Goal: Task Accomplishment & Management: Use online tool/utility

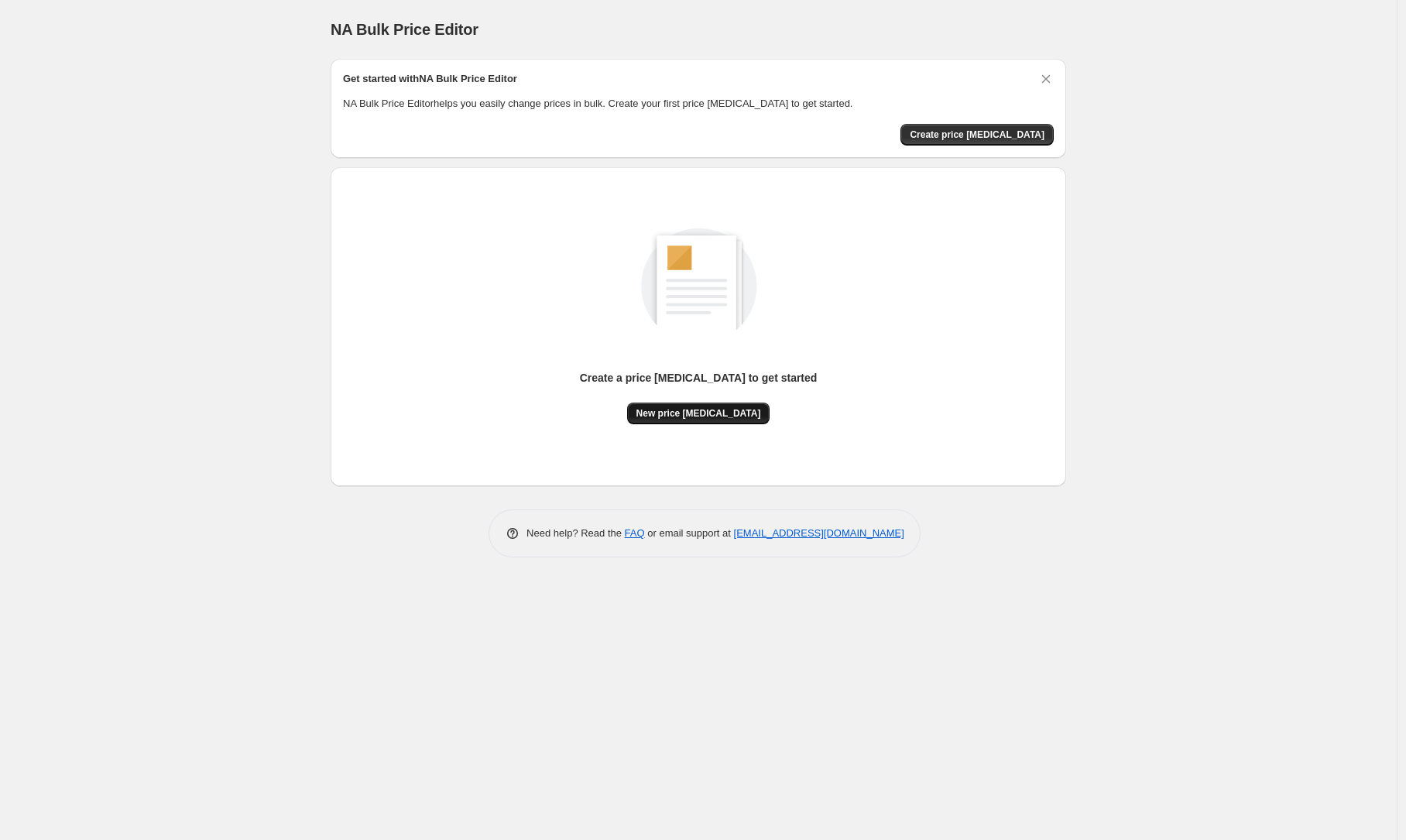
click at [717, 403] on button "New price change job" at bounding box center [699, 413] width 143 height 22
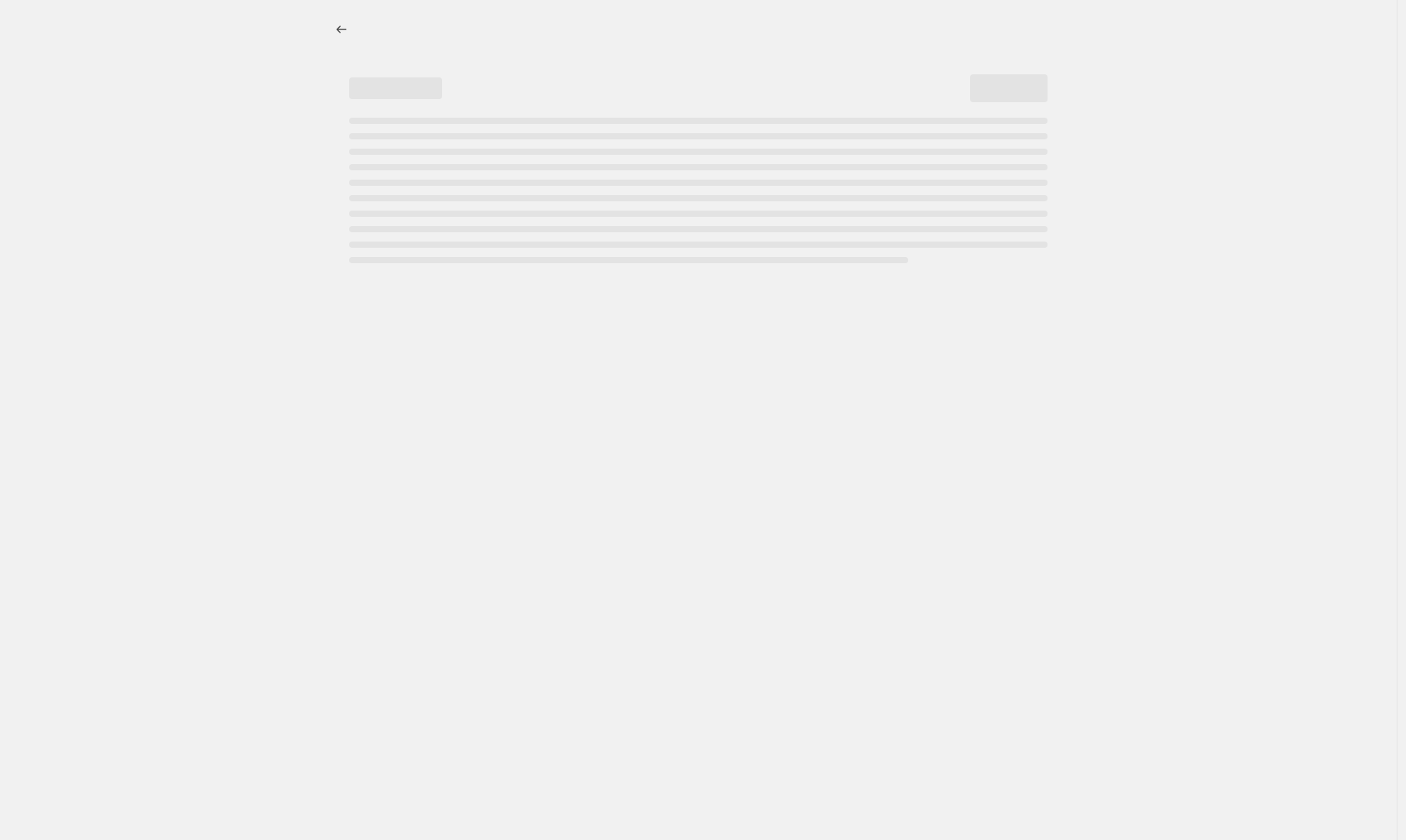
select select "percentage"
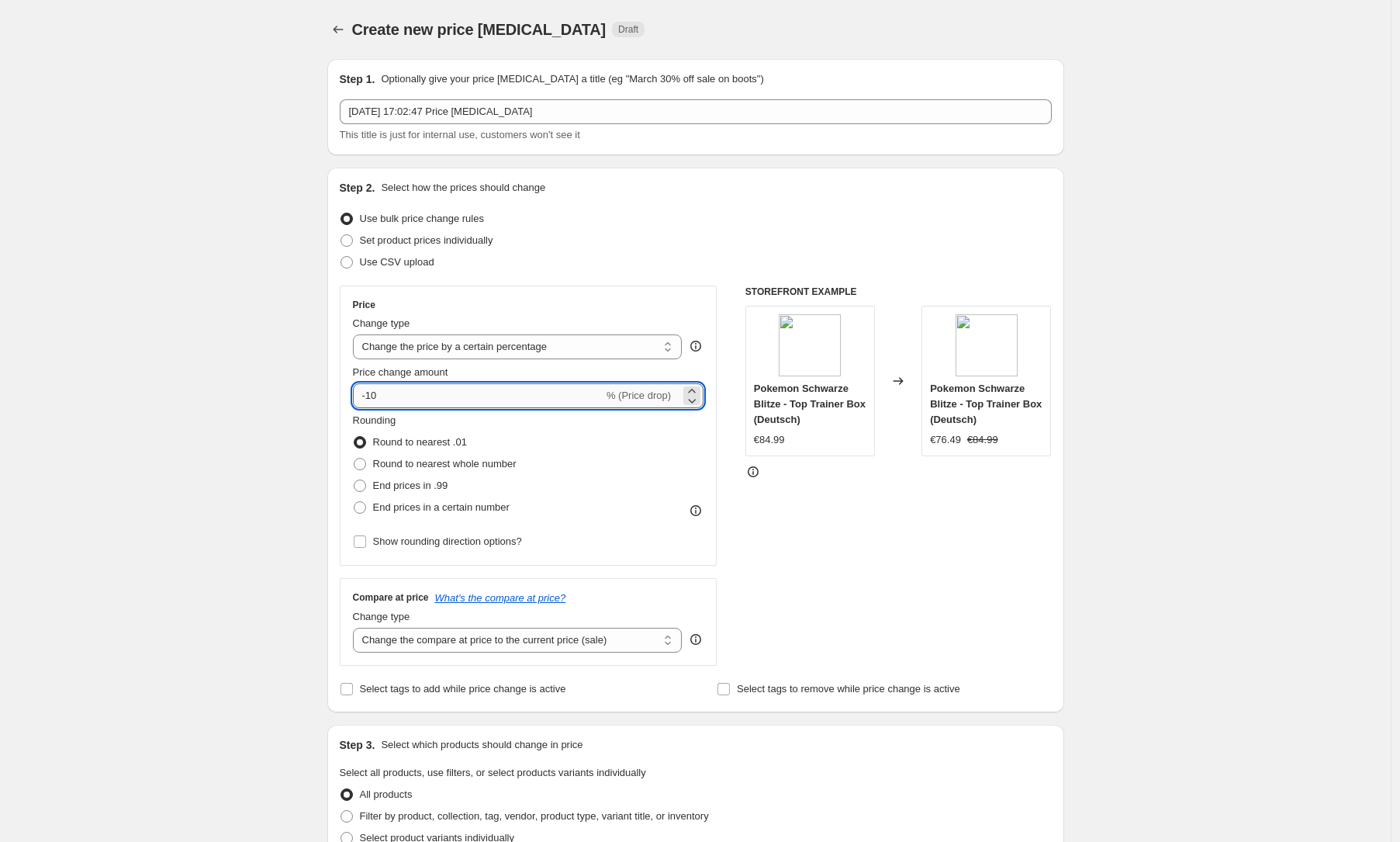
click at [439, 385] on input "-10" at bounding box center [478, 396] width 250 height 25
type input "-30"
click at [383, 467] on span "Round to nearest whole number" at bounding box center [445, 463] width 143 height 12
click at [355, 458] on input "Round to nearest whole number" at bounding box center [354, 457] width 1 height 1
radio input "true"
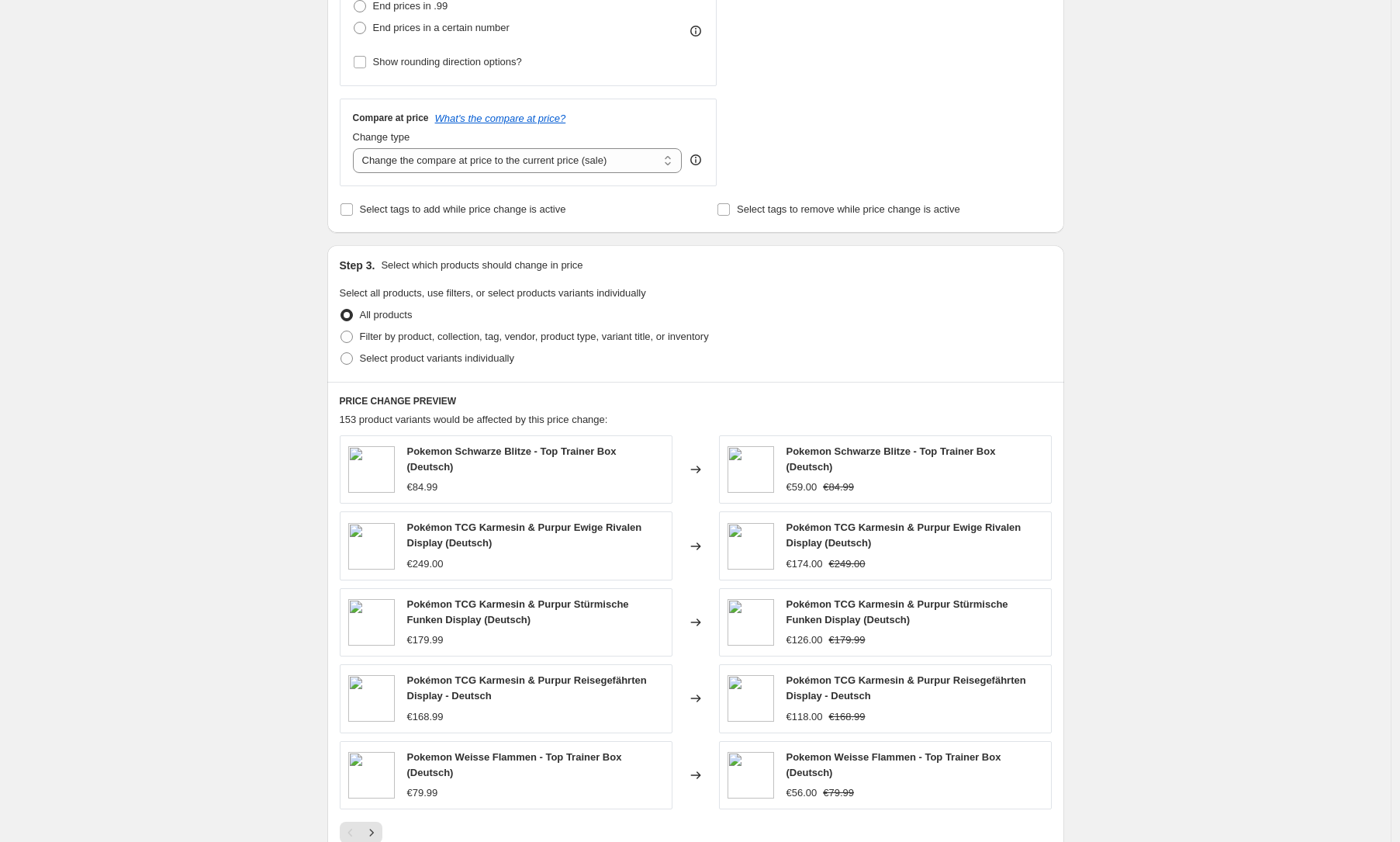
scroll to position [483, 0]
click at [417, 334] on span "Filter by product, collection, tag, vendor, product type, variant title, or inv…" at bounding box center [534, 334] width 349 height 12
click at [341, 328] on input "Filter by product, collection, tag, vendor, product type, variant title, or inv…" at bounding box center [340, 328] width 1 height 1
radio input "true"
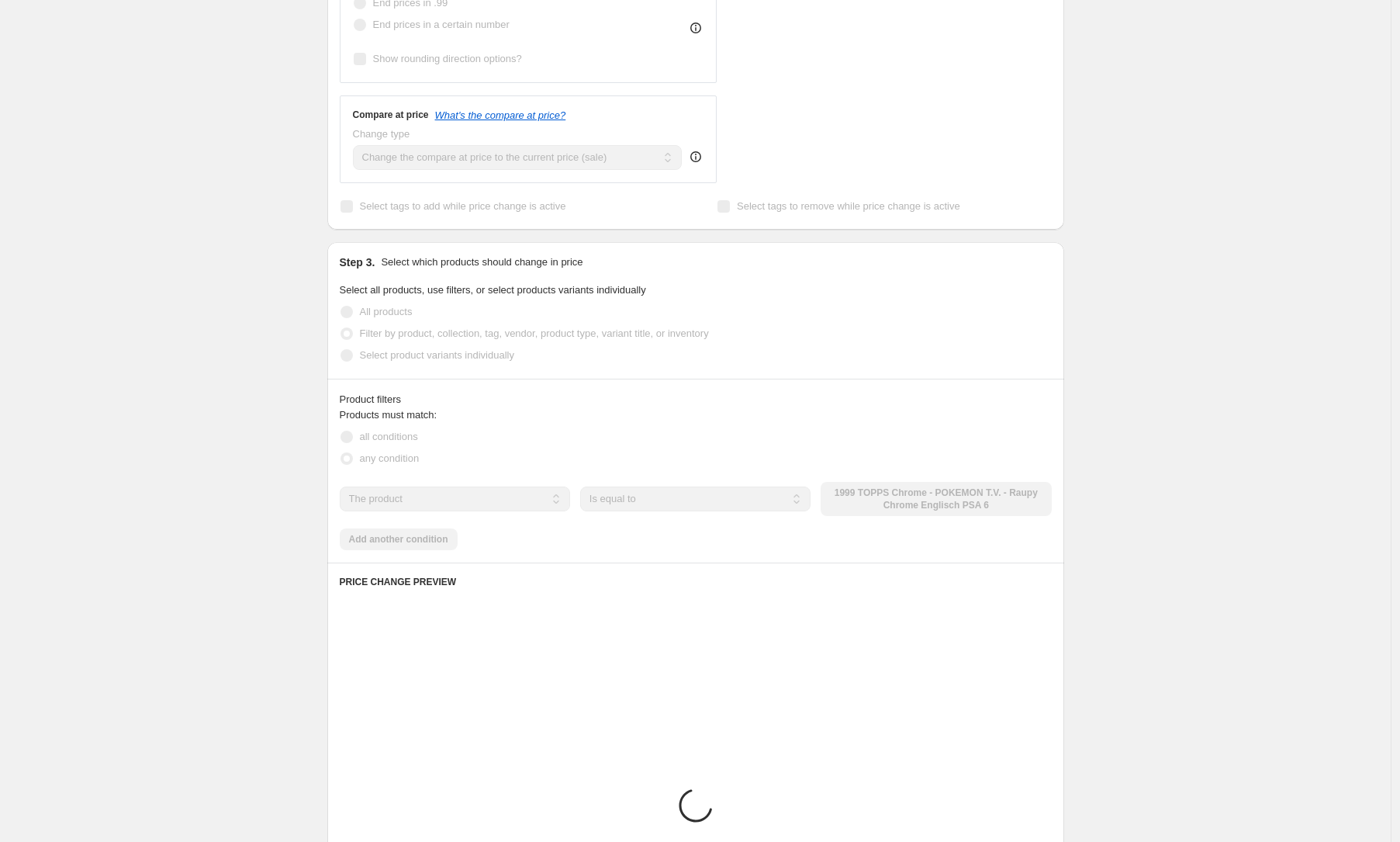
click at [394, 307] on span "All products" at bounding box center [386, 312] width 53 height 12
click at [392, 310] on span "All products" at bounding box center [386, 312] width 53 height 12
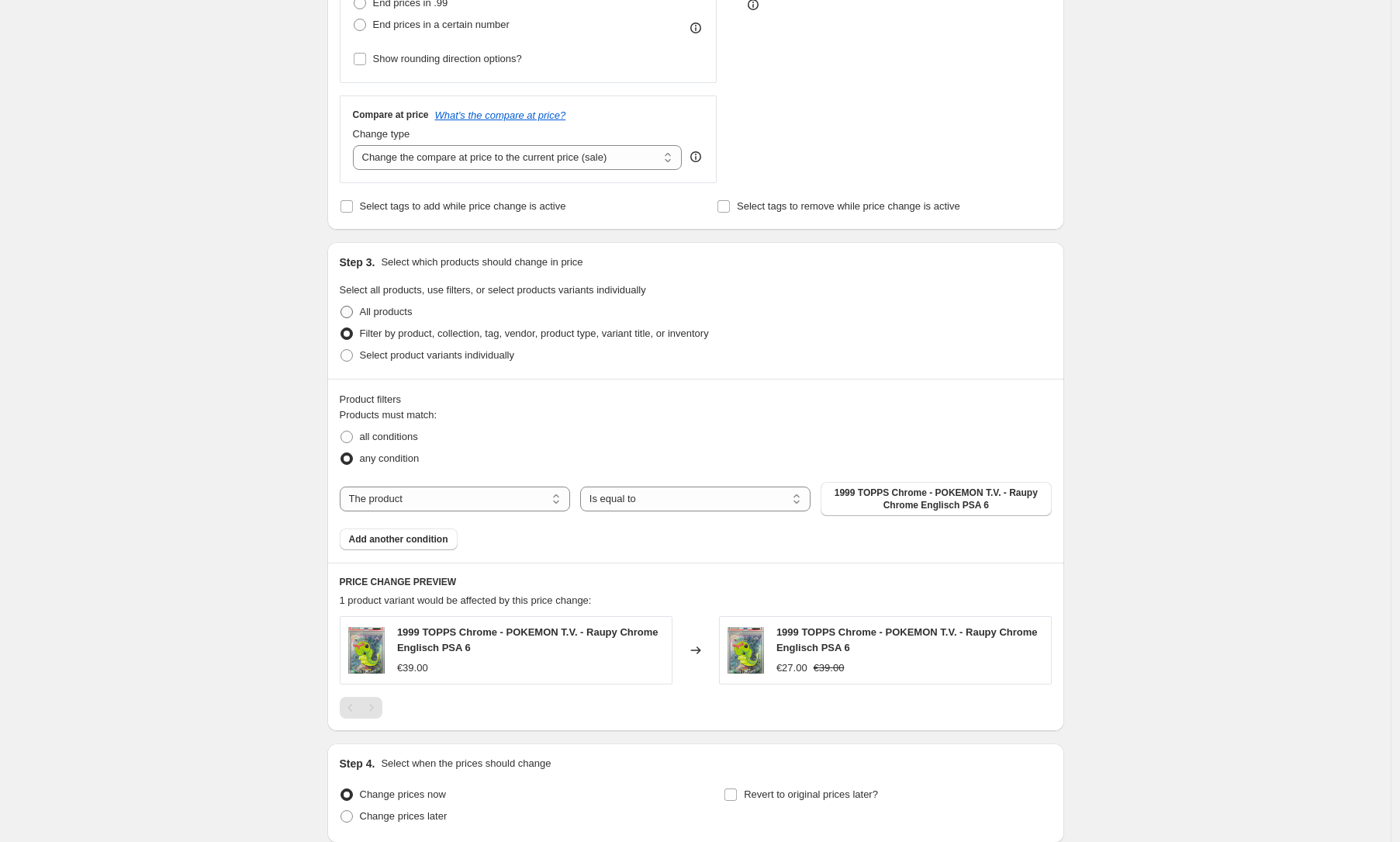
click at [392, 311] on span "All products" at bounding box center [386, 312] width 53 height 12
click at [341, 306] on input "All products" at bounding box center [340, 306] width 1 height 1
radio input "true"
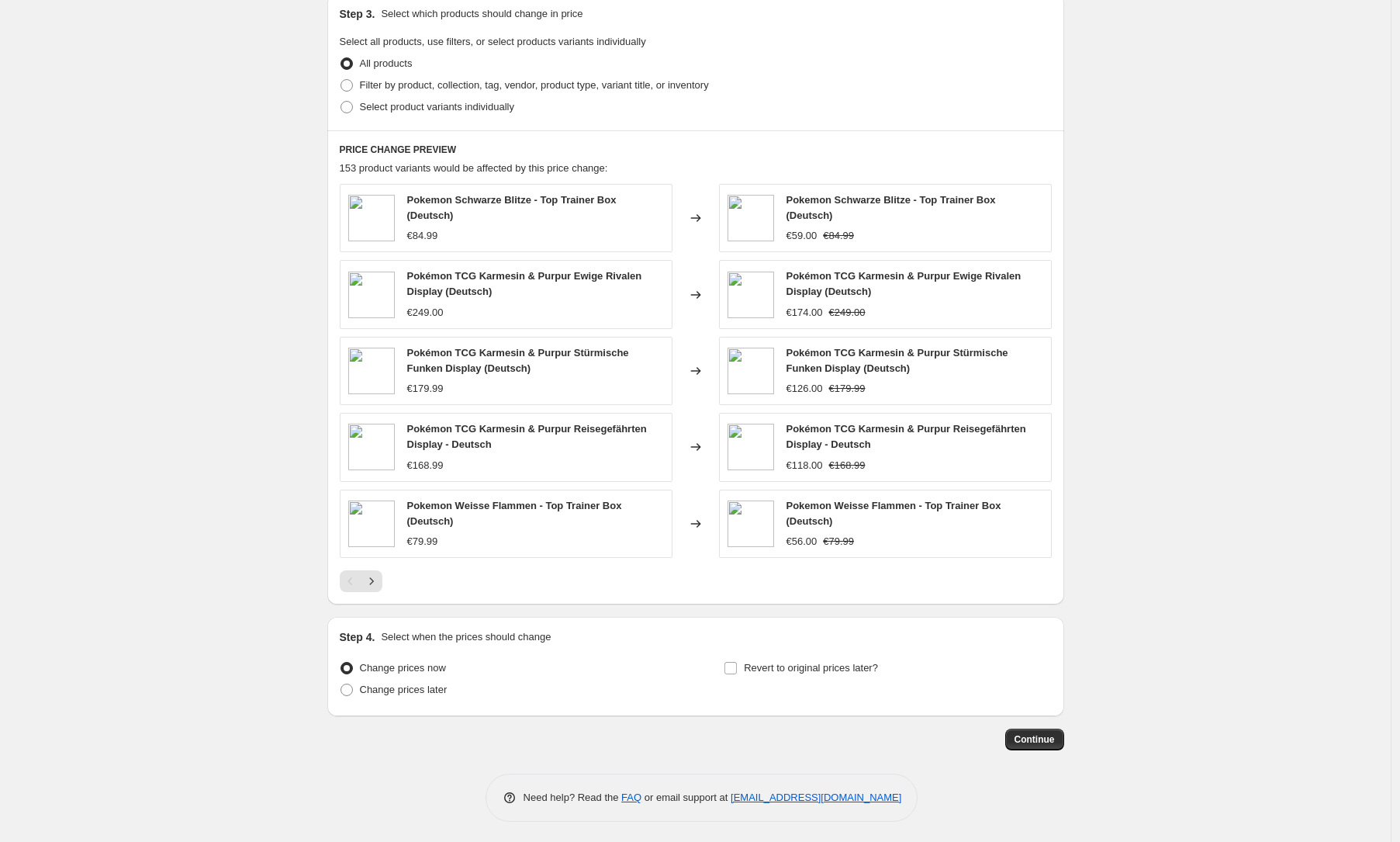
scroll to position [734, 0]
click at [1027, 740] on span "Continue" at bounding box center [1035, 736] width 41 height 13
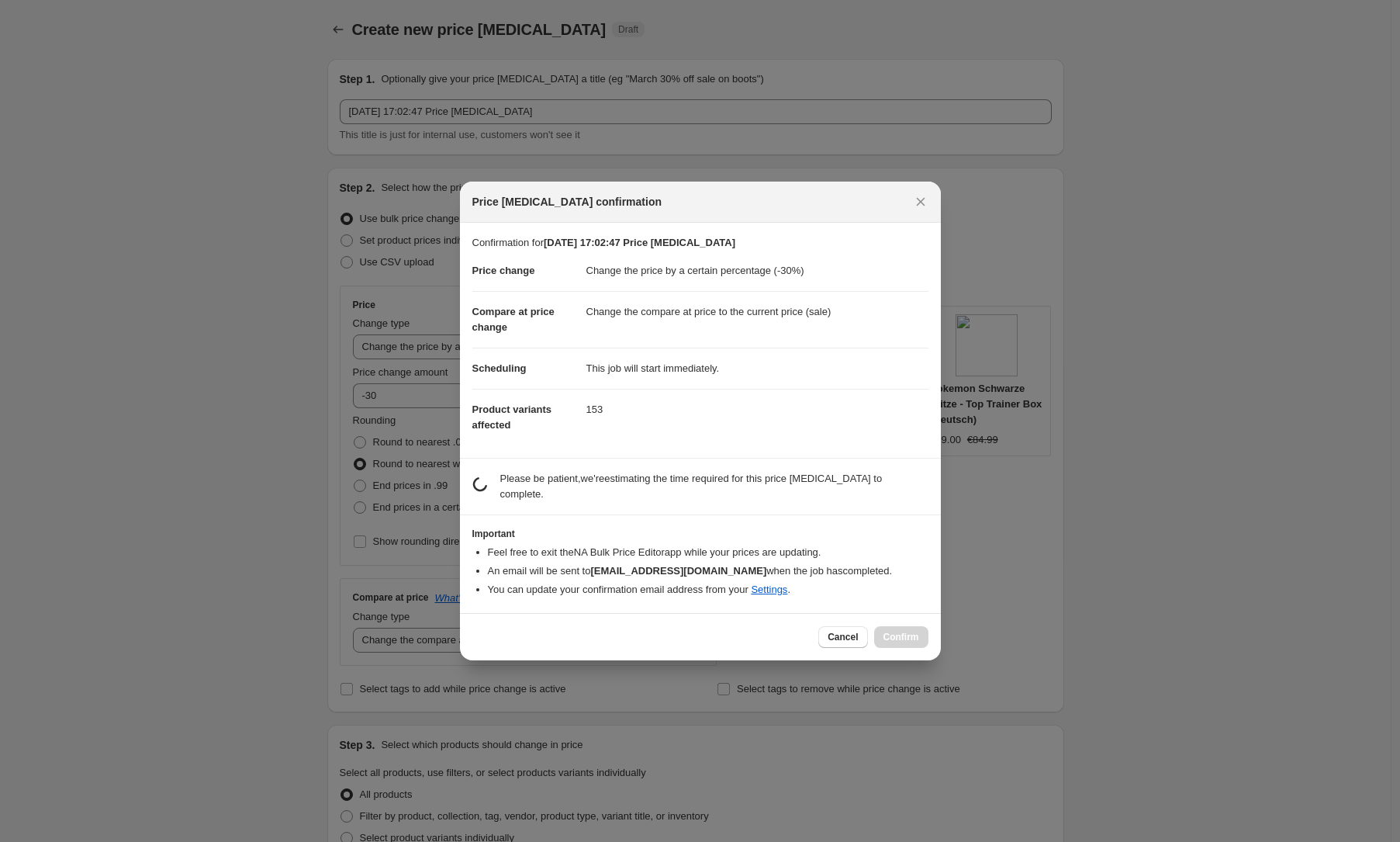
scroll to position [0, 0]
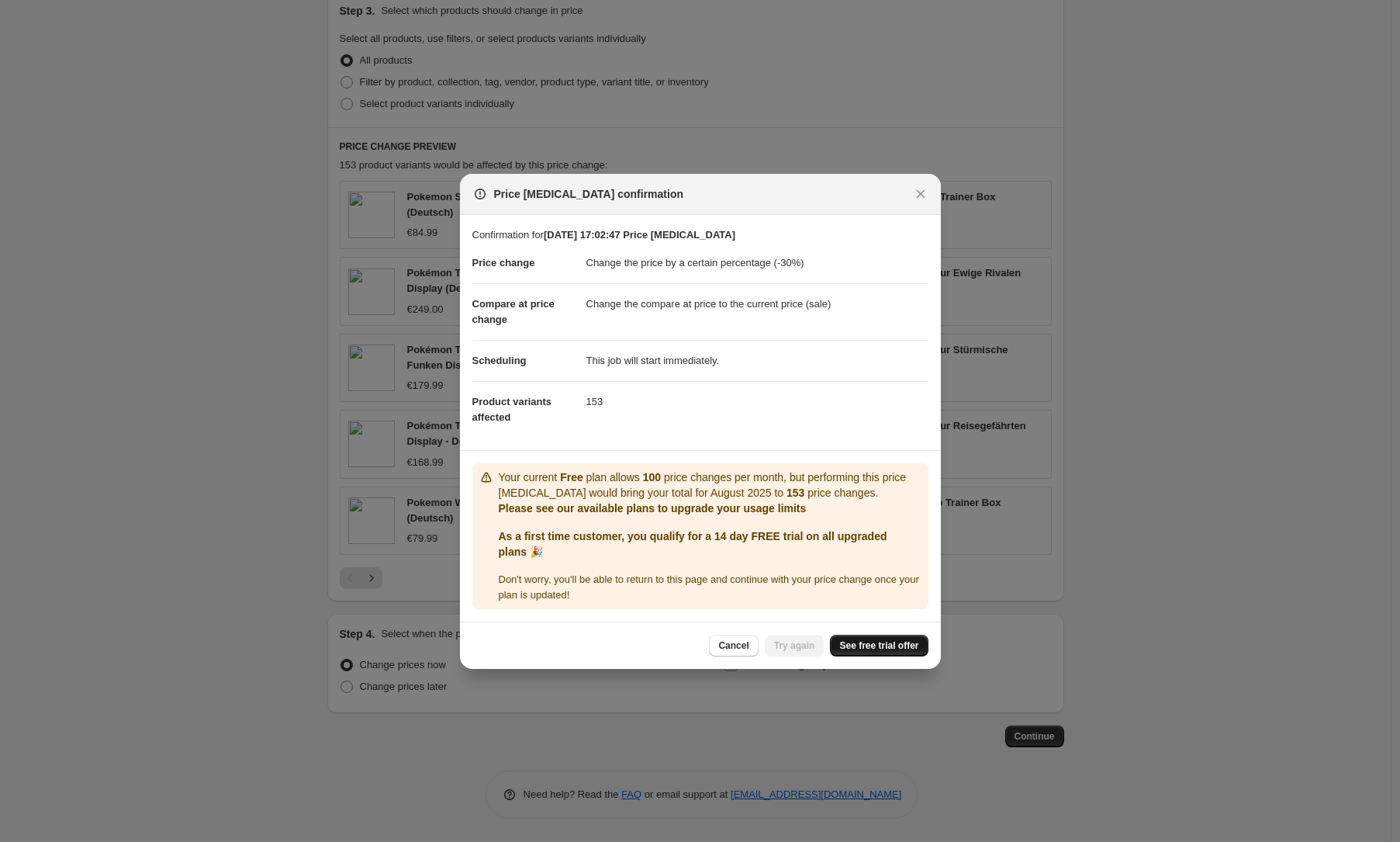
click at [846, 637] on link "See free trial offer" at bounding box center [878, 646] width 98 height 22
click at [867, 647] on span "See free trial offer" at bounding box center [878, 645] width 79 height 13
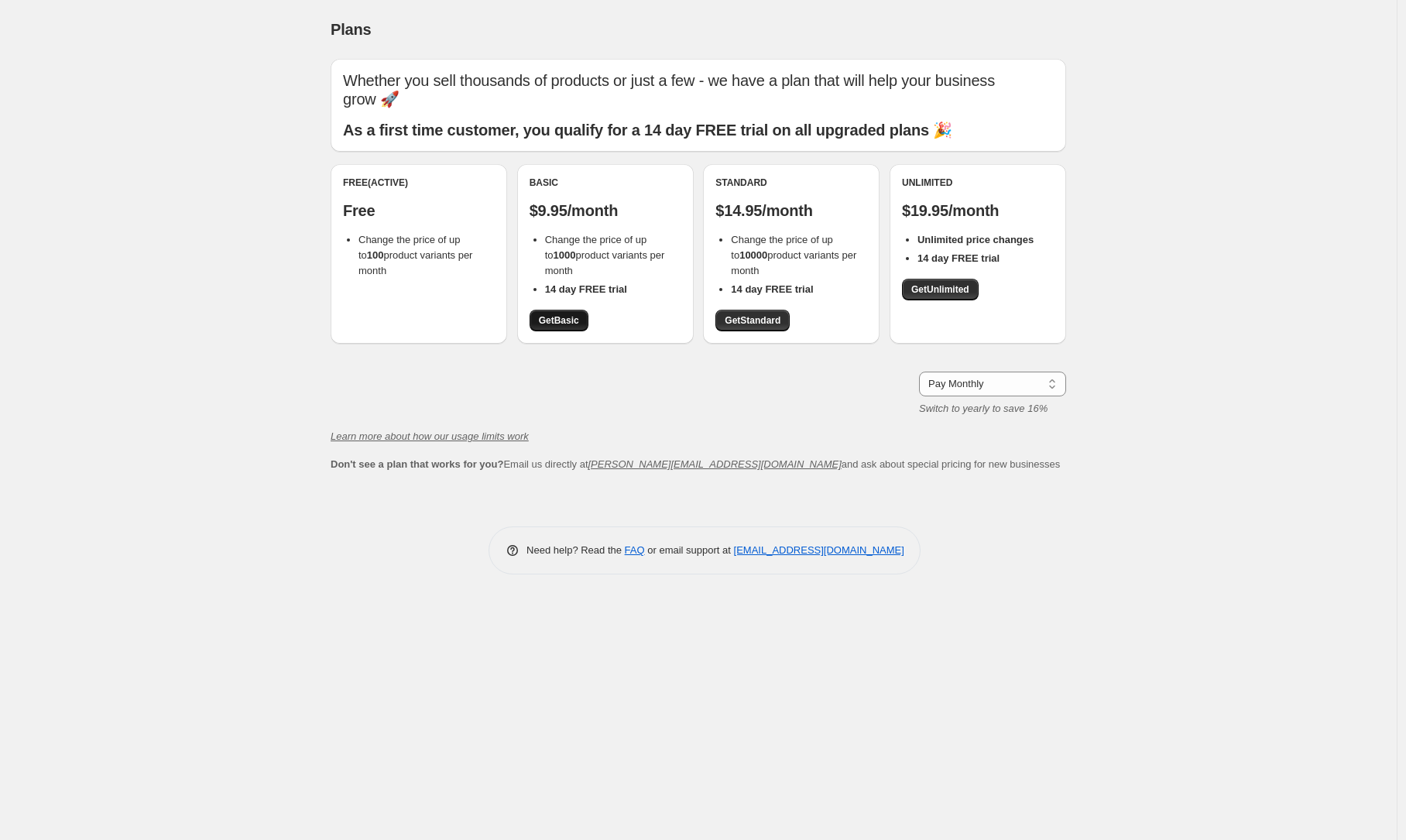
click at [559, 310] on link "Get Basic" at bounding box center [558, 321] width 58 height 22
click at [614, 372] on div "Pay Monthly Pay Yearly (Save 16%) Pay Monthly Switch to yearly to save 16%" at bounding box center [698, 394] width 736 height 45
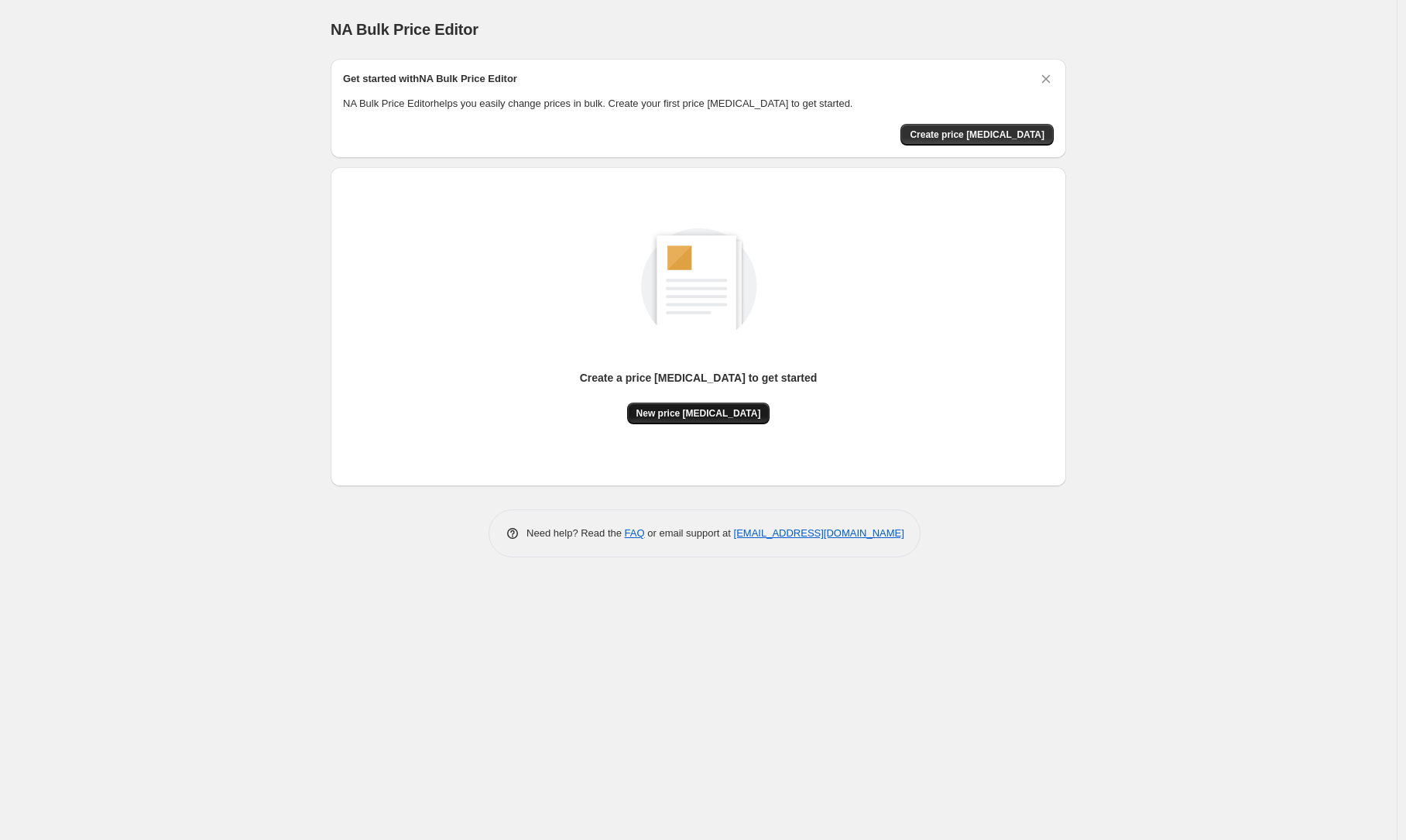
click at [708, 406] on button "New price change job" at bounding box center [699, 413] width 143 height 22
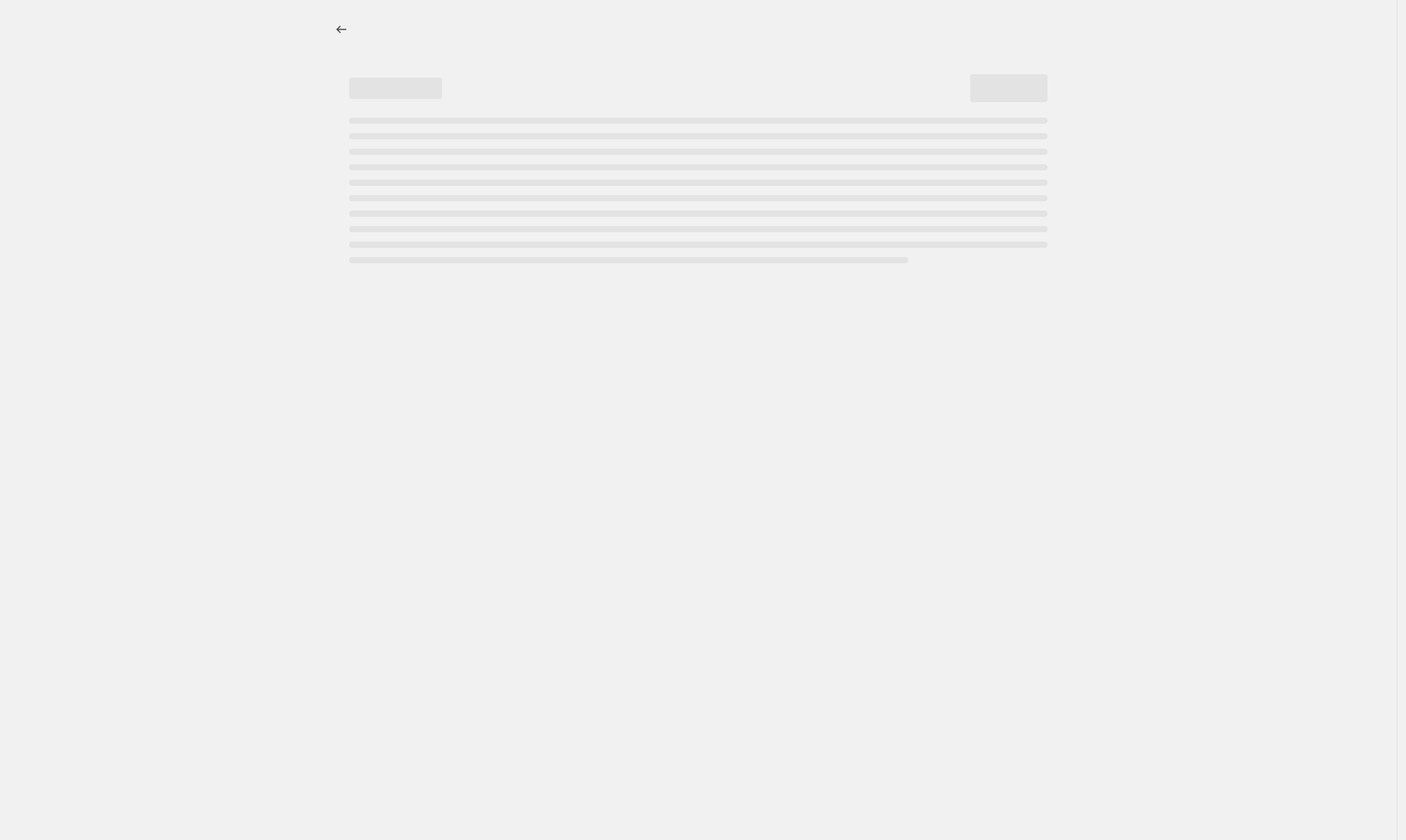
select select "percentage"
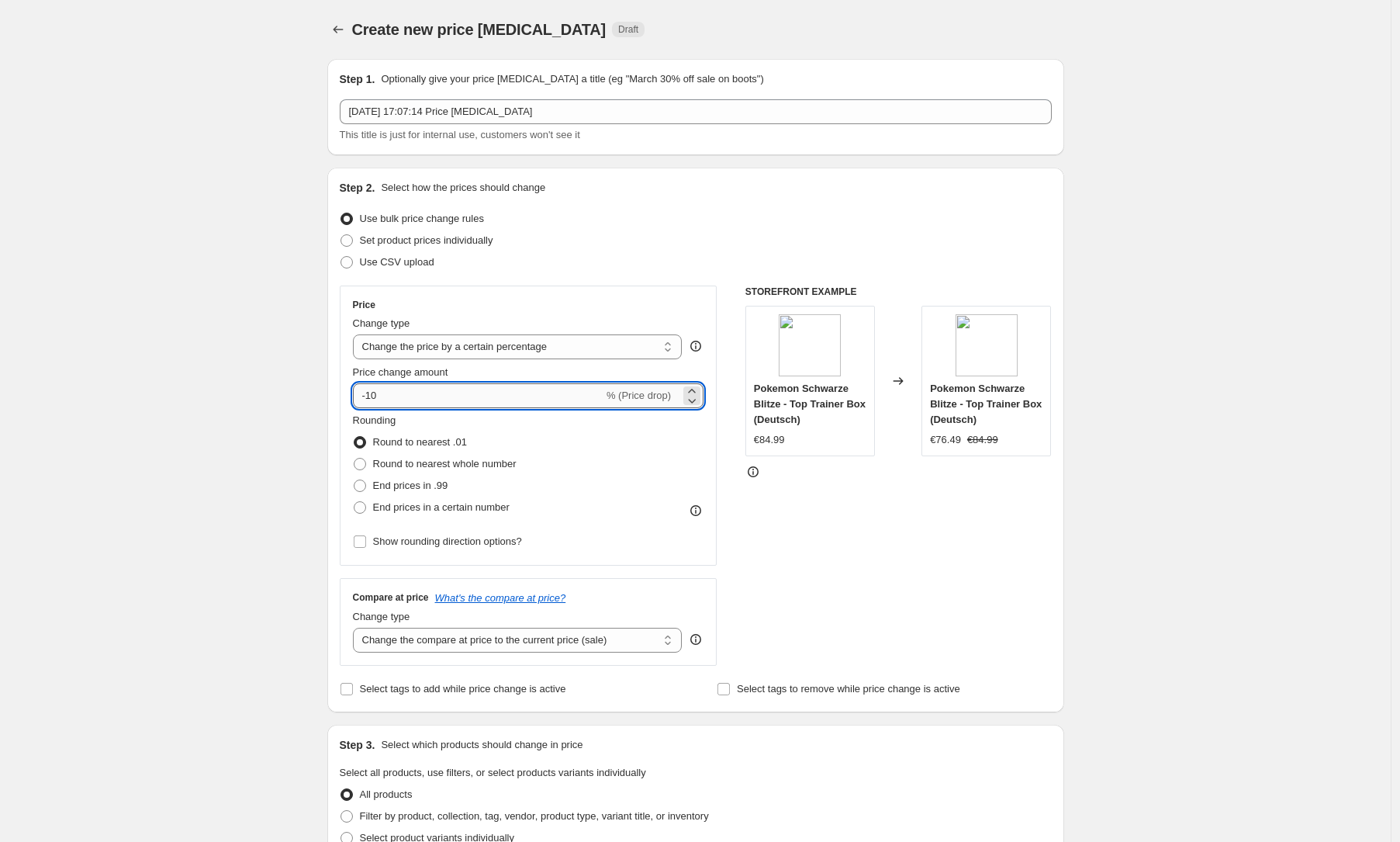
click at [376, 399] on input "-10" at bounding box center [478, 396] width 250 height 25
type input "-30"
click at [360, 463] on span at bounding box center [360, 463] width 13 height 13
click at [355, 458] on input "Round to nearest whole number" at bounding box center [354, 457] width 1 height 1
radio input "true"
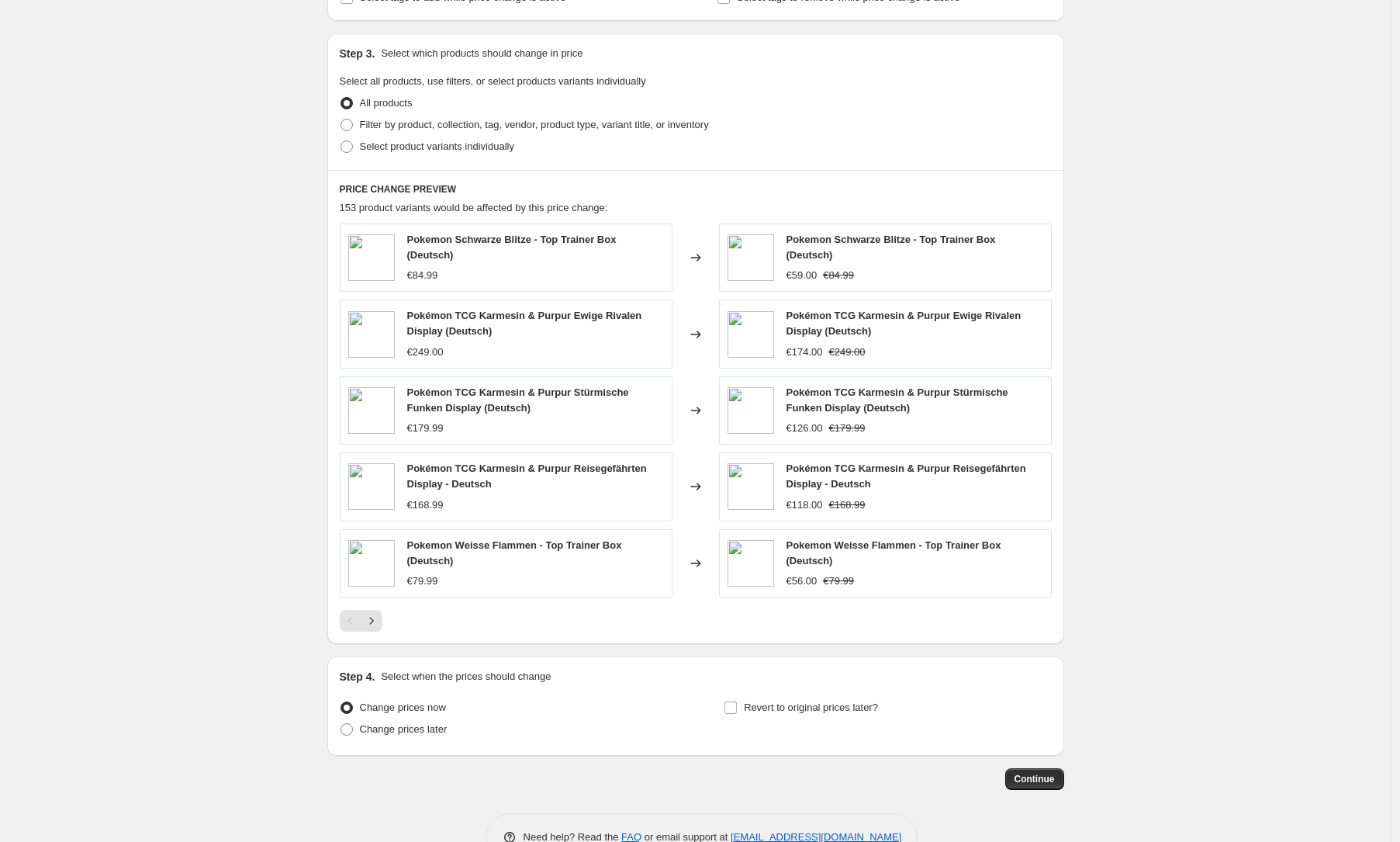
scroll to position [734, 0]
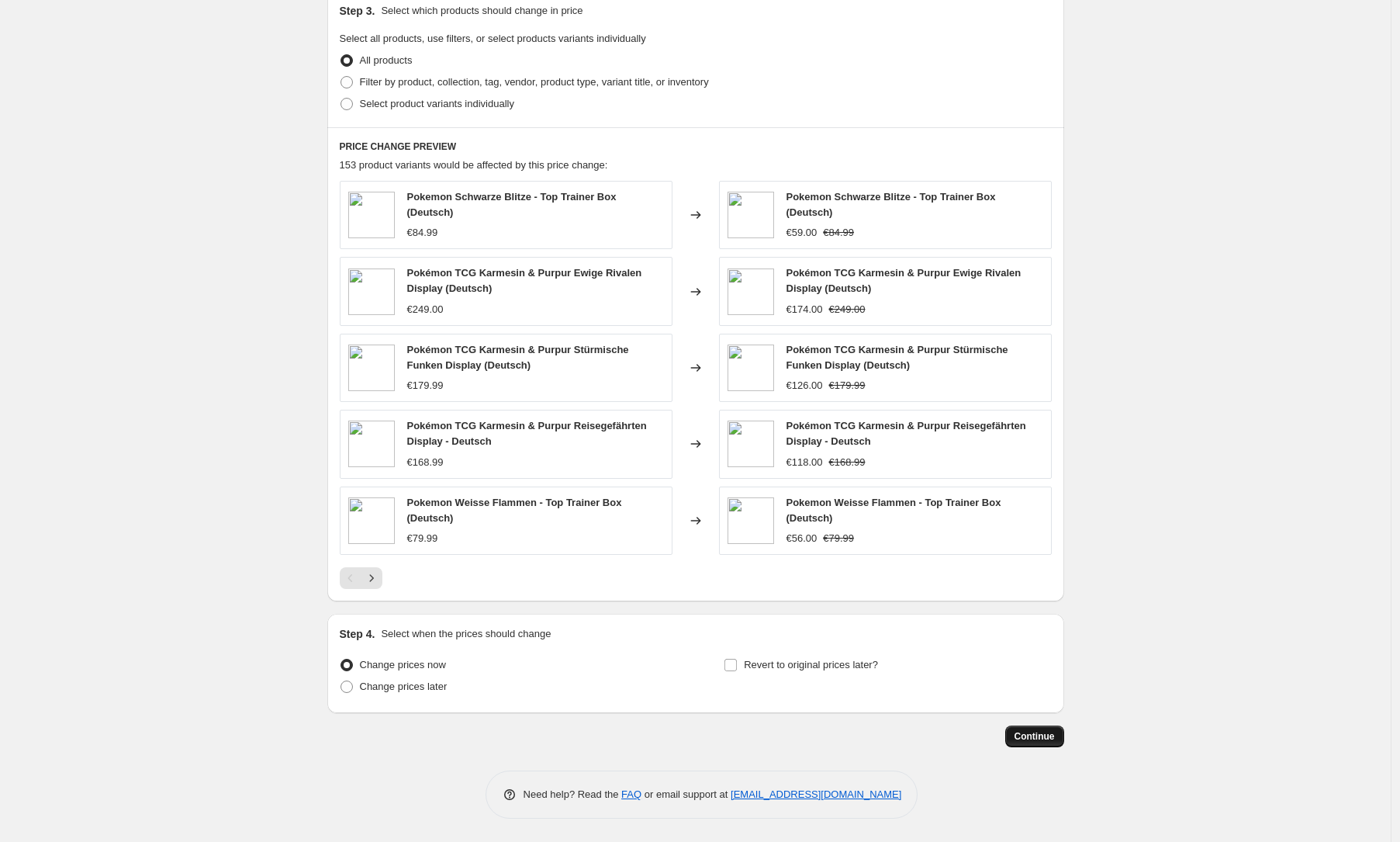
click at [1057, 743] on button "Continue" at bounding box center [1034, 737] width 59 height 22
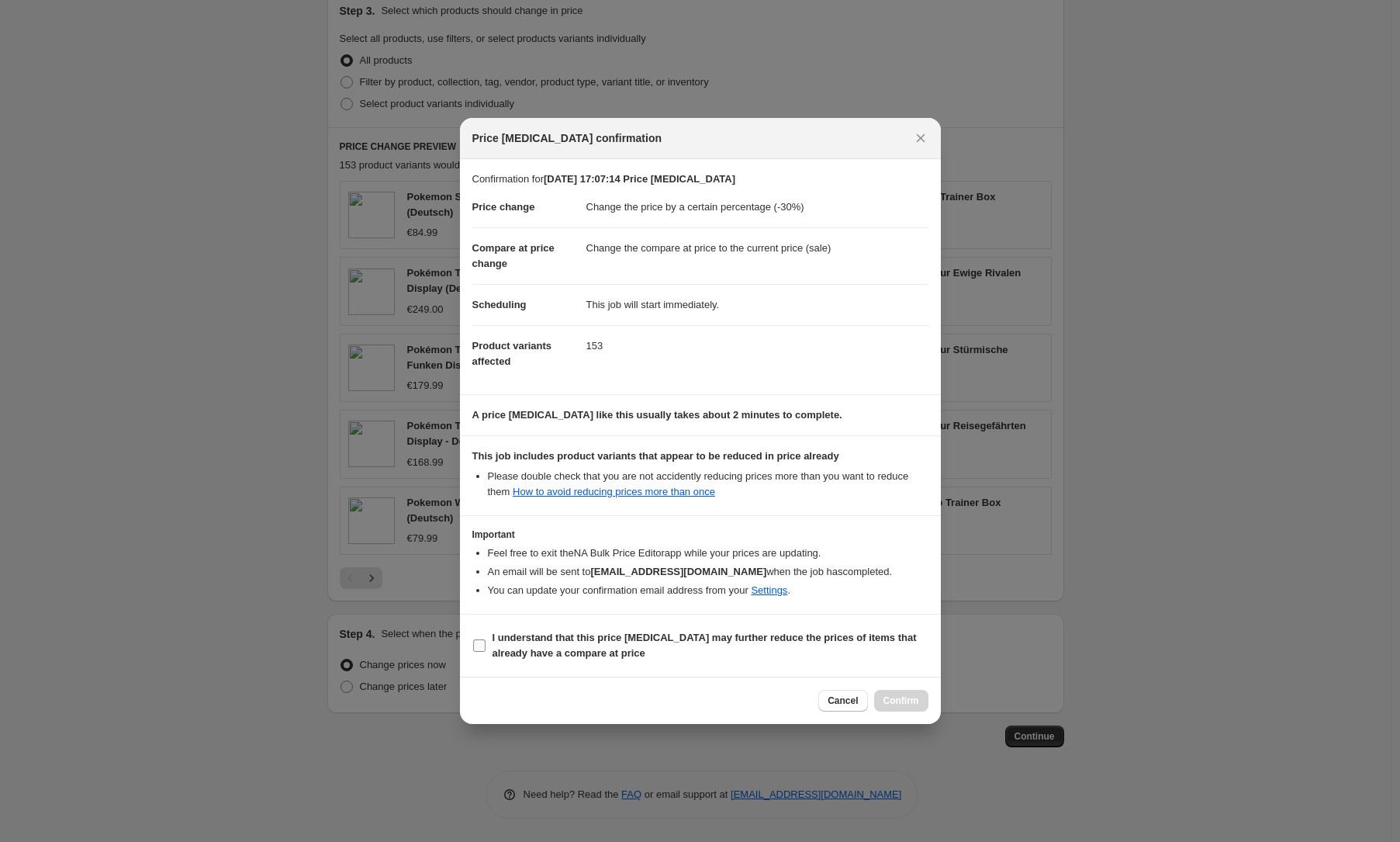
click at [652, 647] on span "I understand that this price change job may further reduce the prices of items …" at bounding box center [711, 645] width 436 height 31
click at [485, 647] on input "I understand that this price change job may further reduce the prices of items …" at bounding box center [479, 645] width 13 height 13
checkbox input "true"
click at [884, 692] on button "Confirm" at bounding box center [901, 701] width 54 height 22
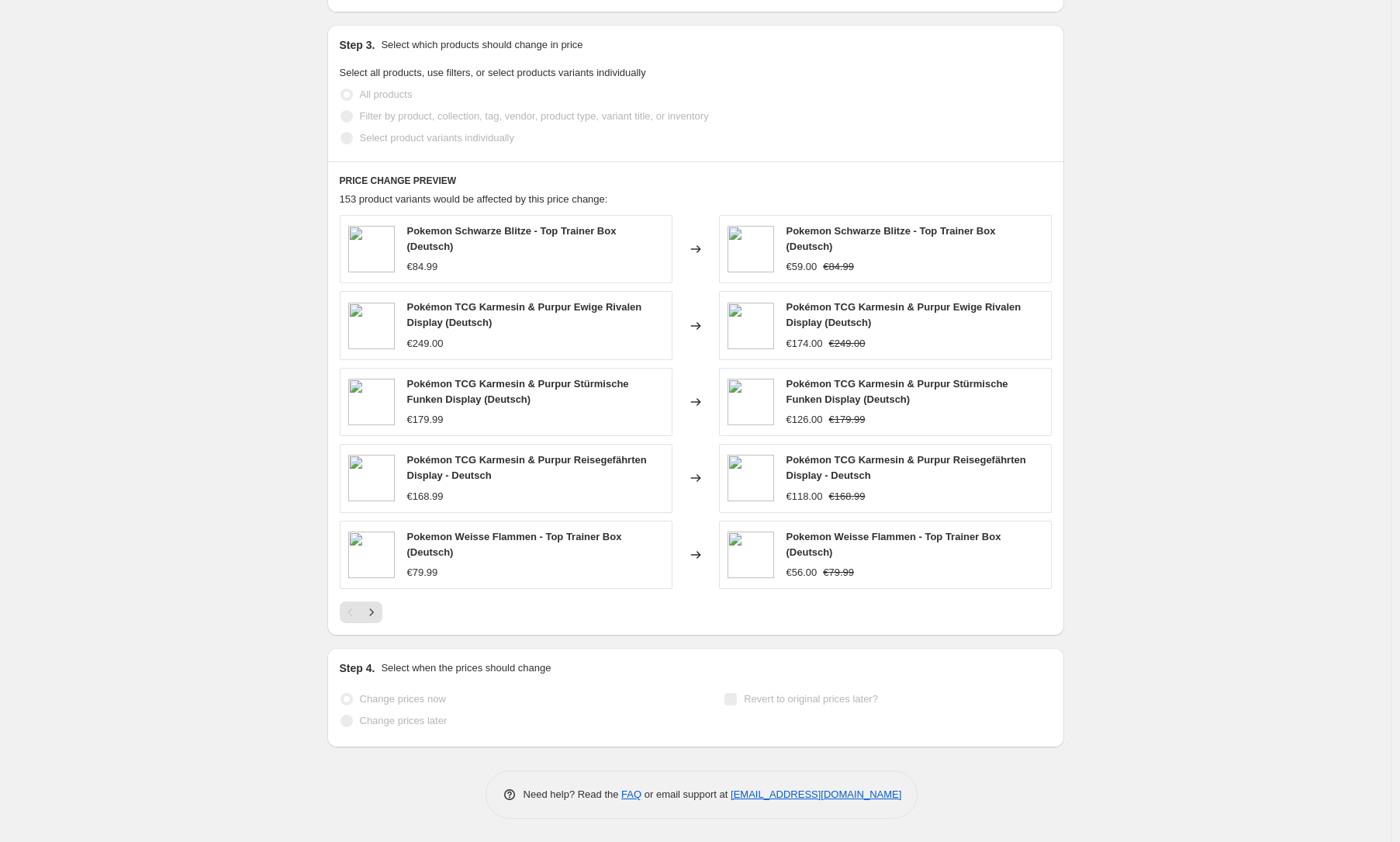
scroll to position [811, 0]
click at [277, 403] on div "17. Aug. 2025, 17:07:14 Price change job. This page is ready 17. Aug. 2025, 17:…" at bounding box center [695, 15] width 1391 height 1653
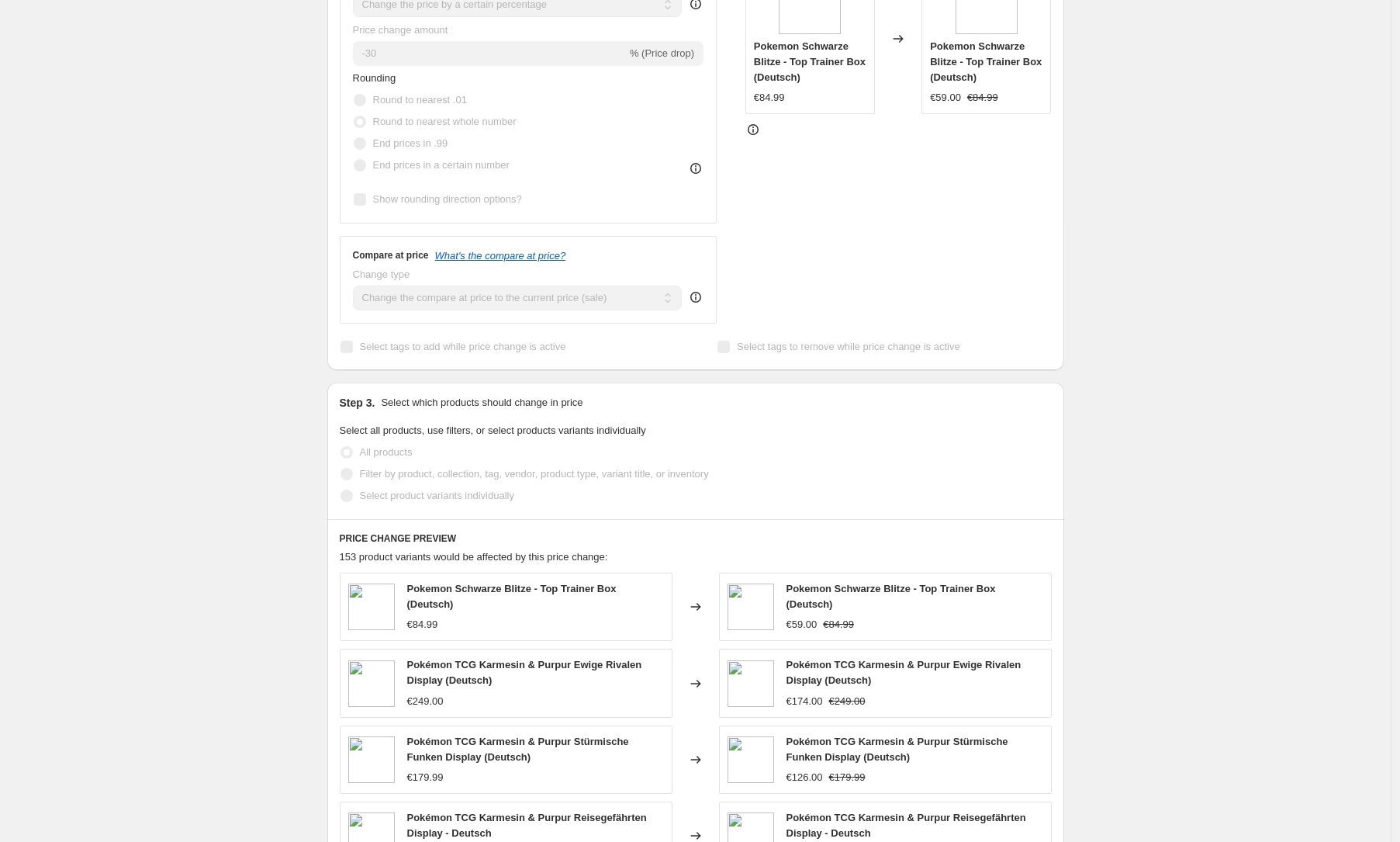
scroll to position [0, 0]
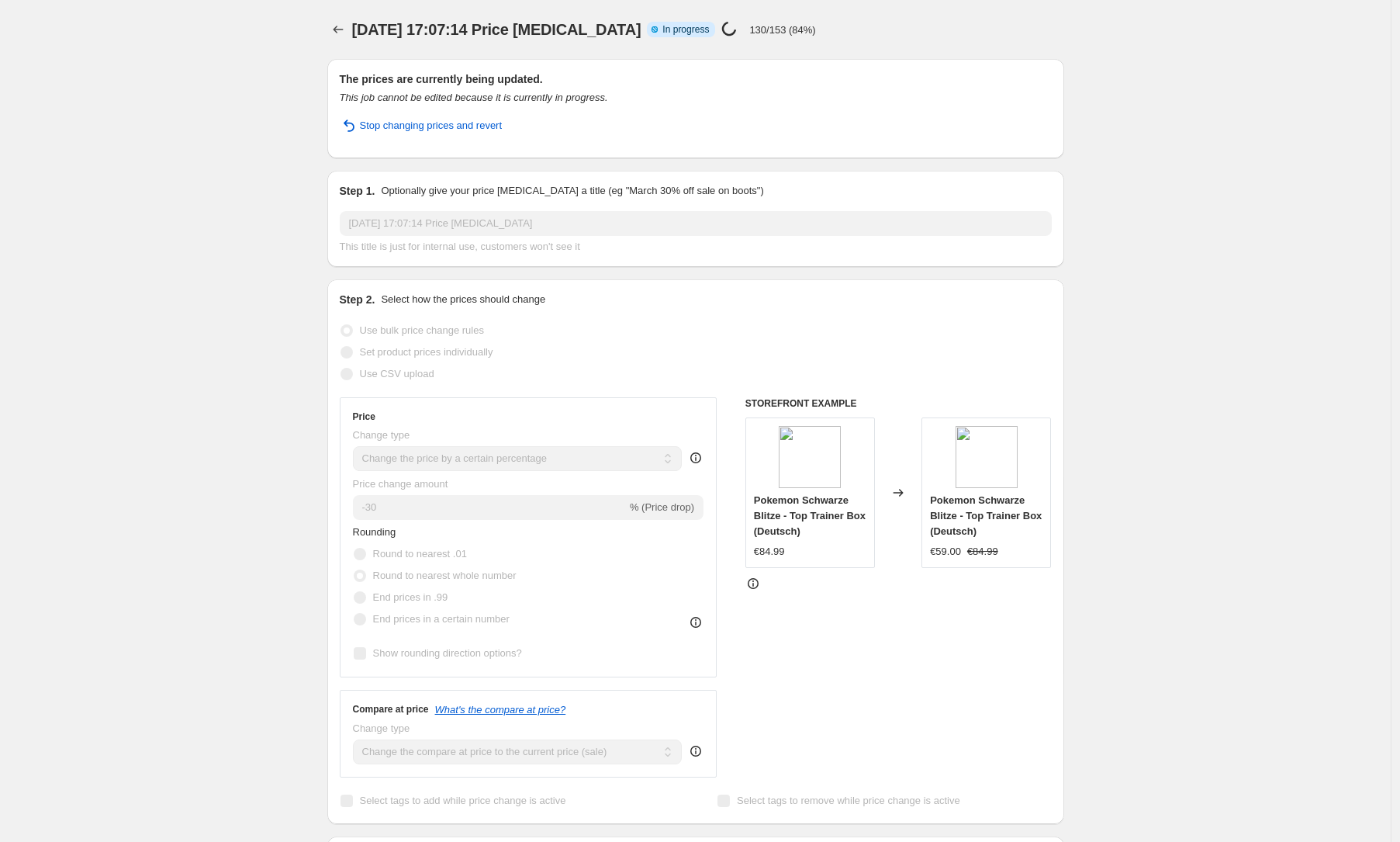
click at [185, 196] on div "17. Aug. 2025, 17:07:14 Price change job. This page is ready 17. Aug. 2025, 17:…" at bounding box center [695, 827] width 1391 height 1653
select select "percentage"
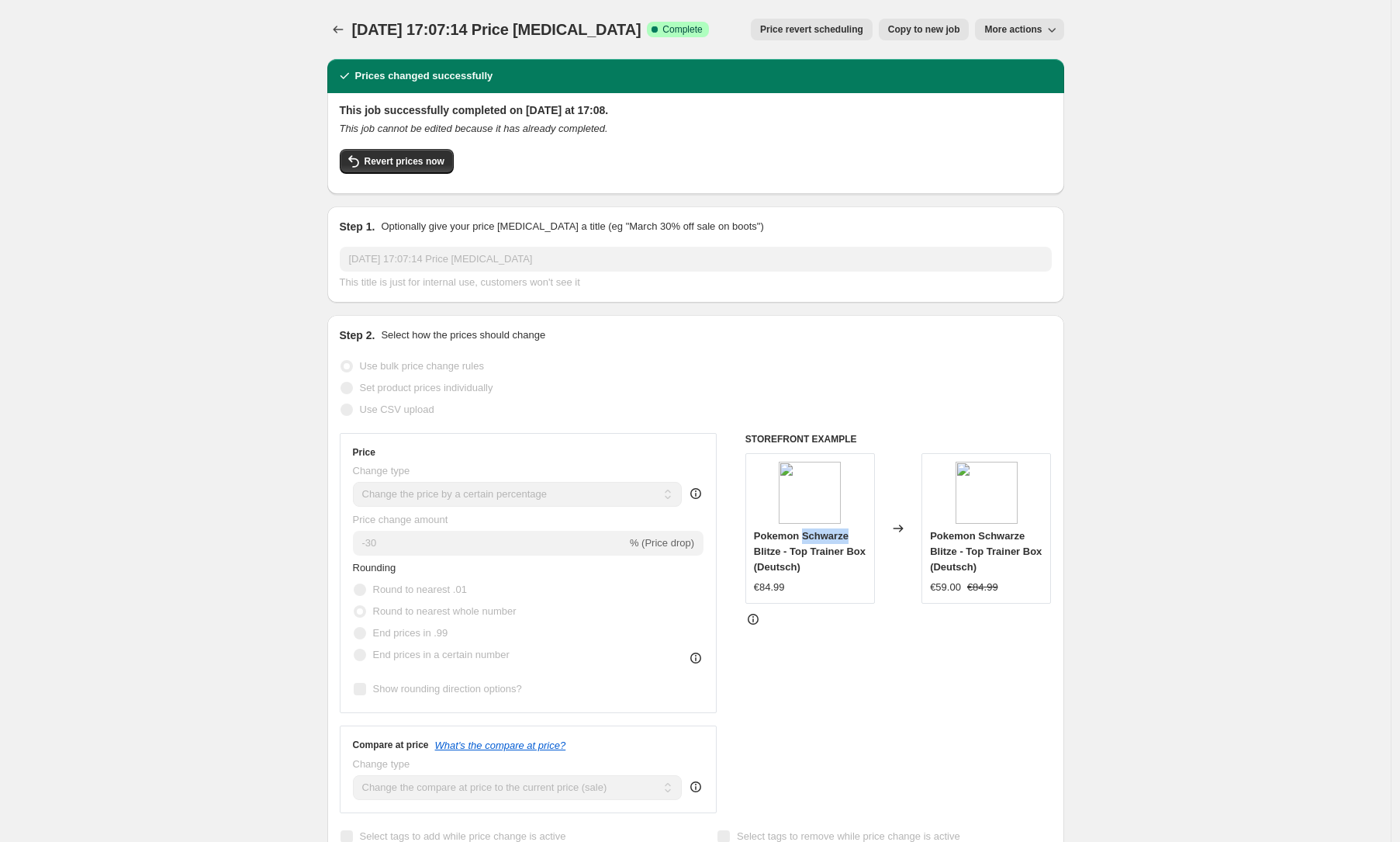
drag, startPoint x: 863, startPoint y: 539, endPoint x: 808, endPoint y: 537, distance: 55.0
click at [807, 537] on div "Pokemon Schwarze Blitze - Top Trainer Box (Deutsch)" at bounding box center [810, 552] width 113 height 47
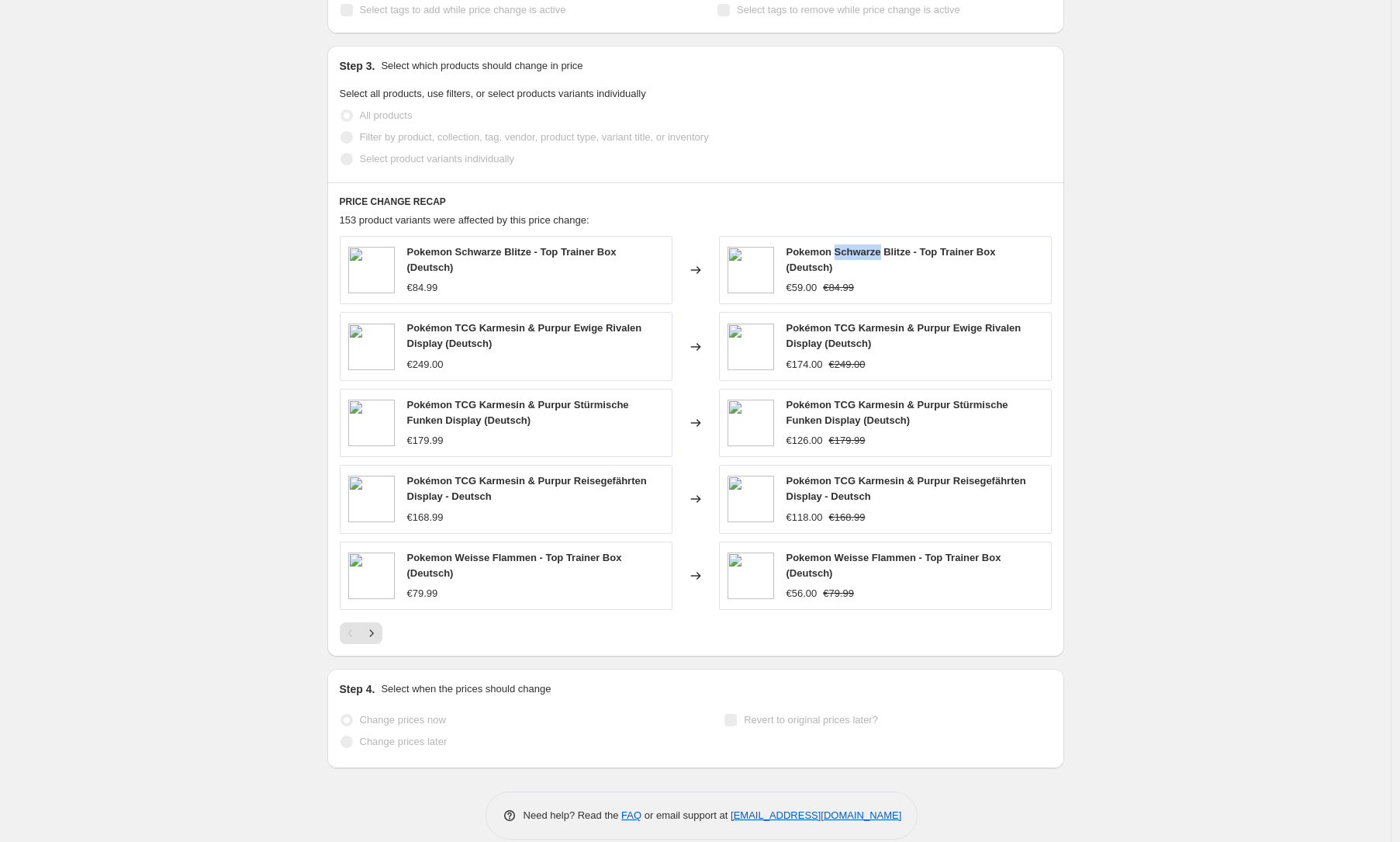
drag, startPoint x: 886, startPoint y: 253, endPoint x: 838, endPoint y: 249, distance: 48.2
click at [838, 249] on span "Pokemon Schwarze Blitze - Top Trainer Box (Deutsch)" at bounding box center [891, 260] width 210 height 27
copy span "Schwarze"
click at [867, 480] on span "Pokémon TCG Karmesin & Purpur Reisegefährten Display - Deutsch" at bounding box center [906, 489] width 239 height 27
drag, startPoint x: 864, startPoint y: 480, endPoint x: 954, endPoint y: 478, distance: 90.0
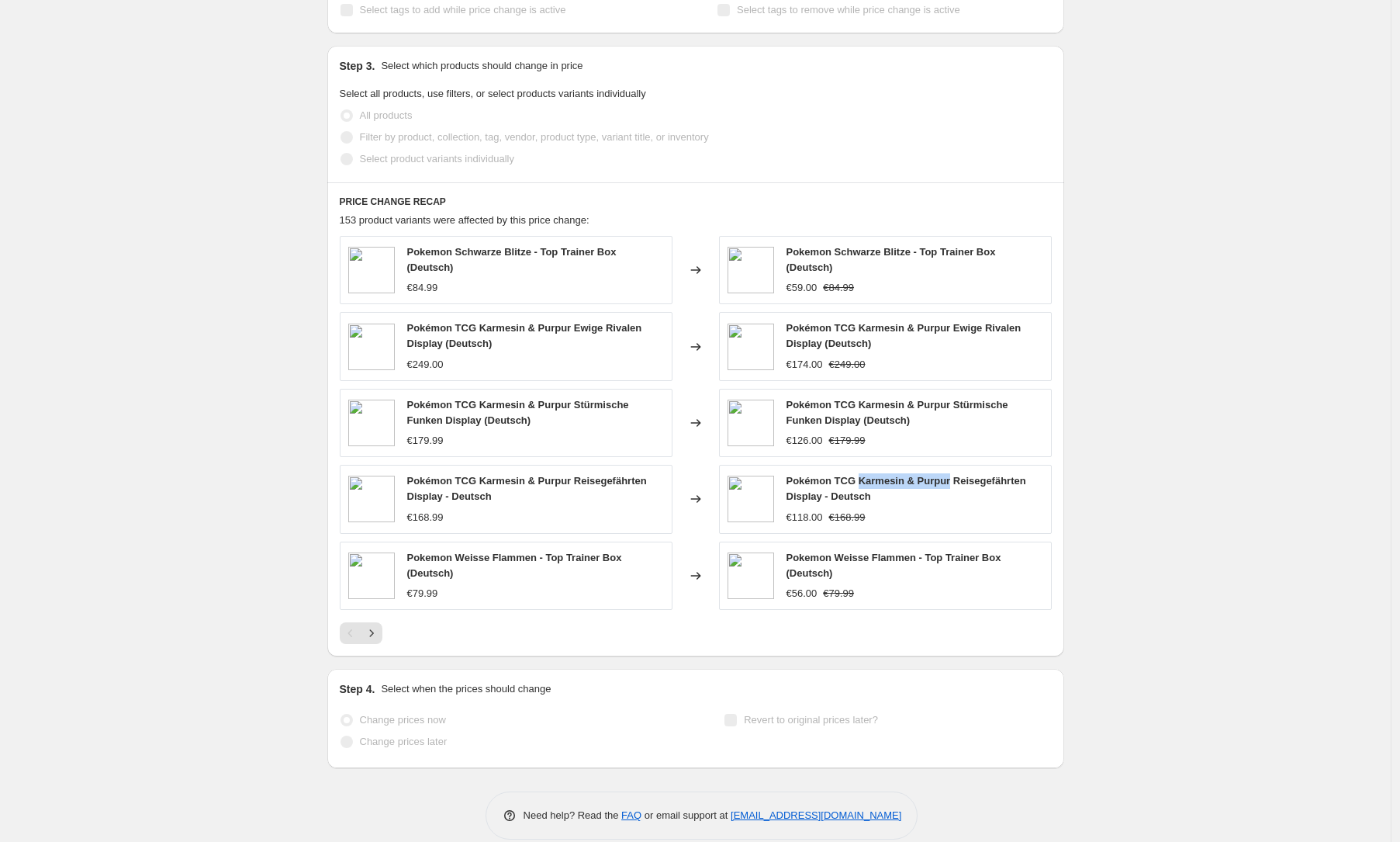
click at [954, 478] on span "Pokémon TCG Karmesin & Purpur Reisegefährten Display - Deutsch" at bounding box center [906, 489] width 239 height 27
copy span "Karmesin & Purpur"
